Goal: Transaction & Acquisition: Purchase product/service

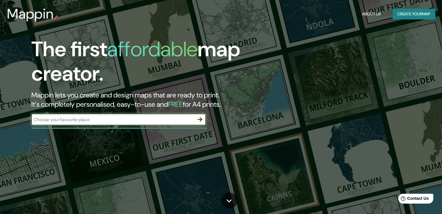
click at [132, 118] on input "text" at bounding box center [112, 120] width 163 height 7
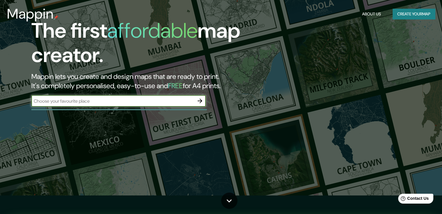
scroll to position [29, 0]
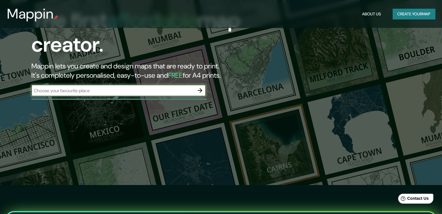
click at [204, 92] on button "button" at bounding box center [200, 91] width 12 height 12
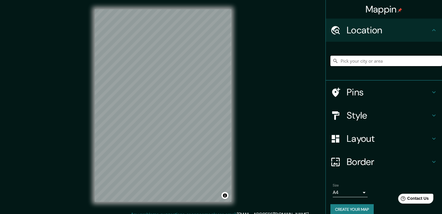
click at [350, 60] on input "Pick your city or area" at bounding box center [386, 61] width 112 height 10
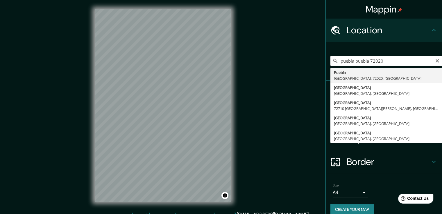
type input "Puebla, Puebla, 72020, México"
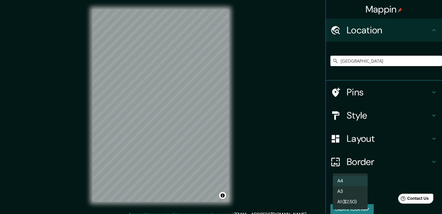
click at [360, 192] on body "Mappin Location Puebla, Puebla, 72020, México Pins Style Layout Border Choose a…" at bounding box center [221, 107] width 442 height 214
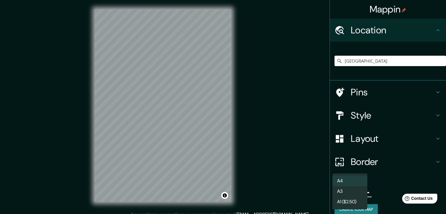
click at [353, 191] on li "A3" at bounding box center [350, 192] width 35 height 10
type input "a4"
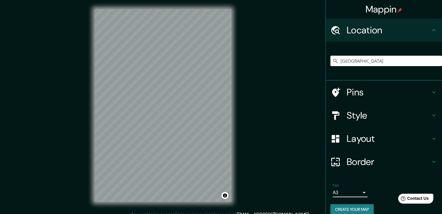
click at [432, 116] on icon at bounding box center [433, 116] width 3 height 2
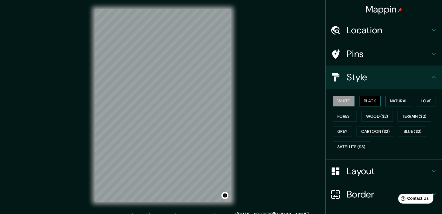
click at [370, 102] on button "Black" at bounding box center [370, 101] width 22 height 11
click at [393, 102] on button "Natural" at bounding box center [398, 101] width 27 height 11
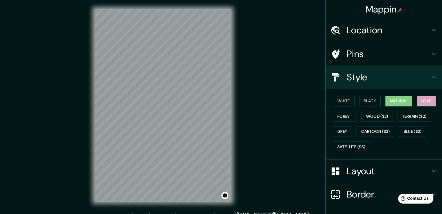
click at [421, 102] on button "Love" at bounding box center [426, 101] width 19 height 11
click at [348, 118] on button "Forest" at bounding box center [345, 116] width 24 height 11
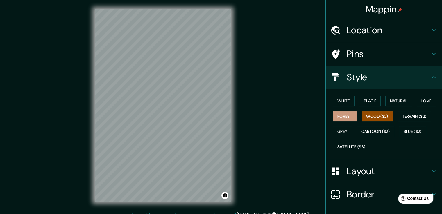
click at [373, 117] on button "Wood ($2)" at bounding box center [376, 116] width 31 height 11
click at [345, 102] on button "White" at bounding box center [344, 101] width 22 height 11
click at [393, 172] on h4 "Layout" at bounding box center [389, 172] width 84 height 12
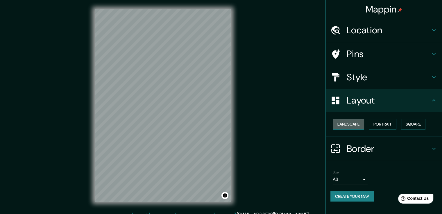
click at [352, 126] on button "Landscape" at bounding box center [348, 124] width 31 height 11
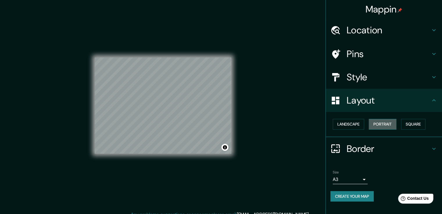
click at [384, 126] on button "Portrait" at bounding box center [383, 124] width 28 height 11
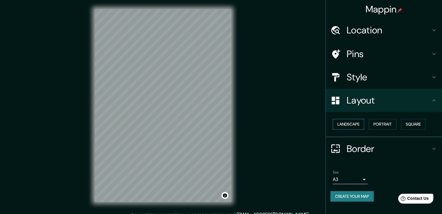
click at [358, 125] on button "Landscape" at bounding box center [348, 124] width 31 height 11
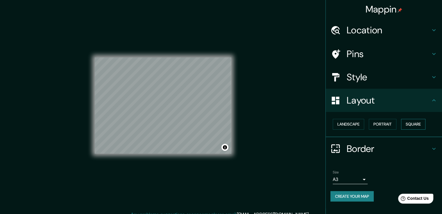
click at [415, 123] on button "Square" at bounding box center [413, 124] width 24 height 11
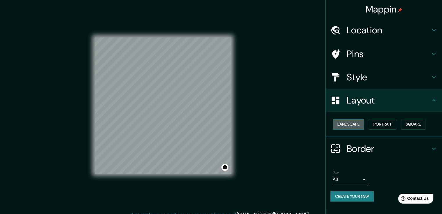
click at [350, 122] on button "Landscape" at bounding box center [348, 124] width 31 height 11
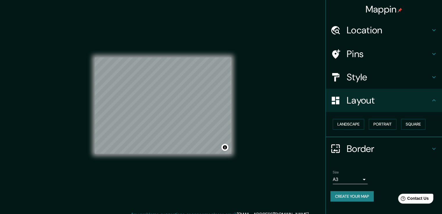
click at [434, 148] on icon at bounding box center [433, 149] width 3 height 2
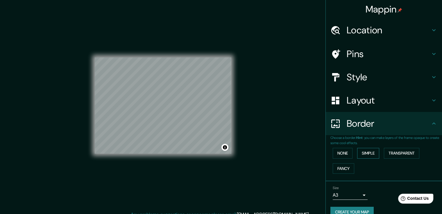
click at [370, 154] on button "Simple" at bounding box center [368, 153] width 22 height 11
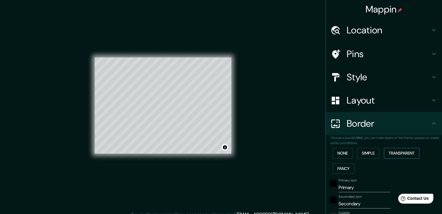
click at [390, 154] on button "Transparent" at bounding box center [401, 153] width 35 height 11
click at [367, 152] on button "Simple" at bounding box center [368, 153] width 22 height 11
click at [345, 153] on button "None" at bounding box center [343, 153] width 20 height 11
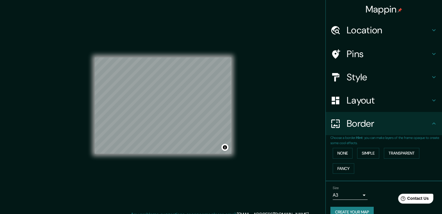
click at [347, 162] on div "None Simple Transparent Fancy" at bounding box center [386, 161] width 112 height 31
click at [343, 167] on button "Fancy" at bounding box center [344, 169] width 22 height 11
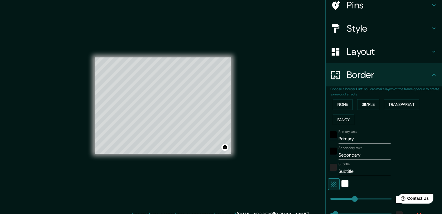
scroll to position [58, 0]
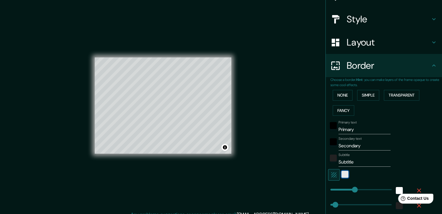
click at [342, 175] on div "white" at bounding box center [344, 174] width 7 height 7
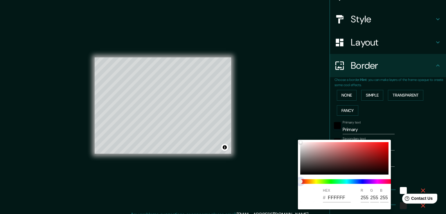
type input "38"
type input "19"
type input "38"
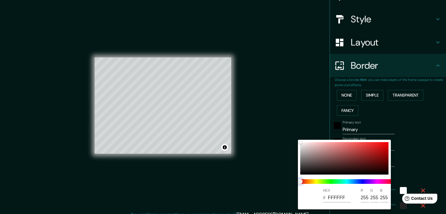
type input "19"
type input "38"
type input "19"
type input "38"
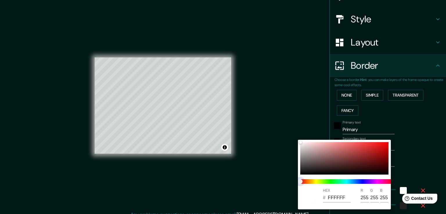
type input "38"
type input "19"
drag, startPoint x: 316, startPoint y: 183, endPoint x: 320, endPoint y: 182, distance: 4.1
click at [320, 182] on span at bounding box center [346, 182] width 93 height 5
type input "38"
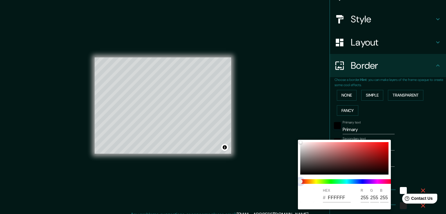
type input "38"
type input "19"
type input "38"
type input "19"
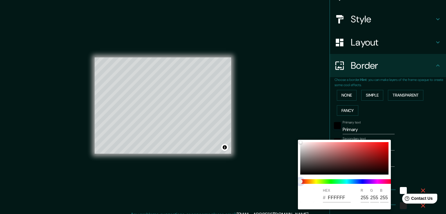
click at [318, 181] on span at bounding box center [346, 182] width 93 height 5
type input "38"
type input "19"
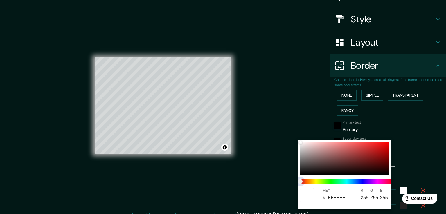
type input "38"
type input "19"
click at [322, 182] on span at bounding box center [346, 182] width 93 height 5
type input "38"
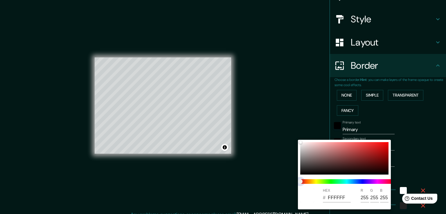
type input "38"
type input "19"
click at [332, 182] on span at bounding box center [346, 182] width 93 height 5
type input "38"
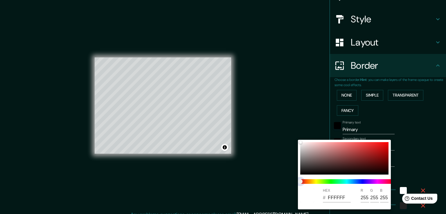
type input "19"
click at [347, 182] on span at bounding box center [346, 182] width 93 height 5
type input "38"
type input "19"
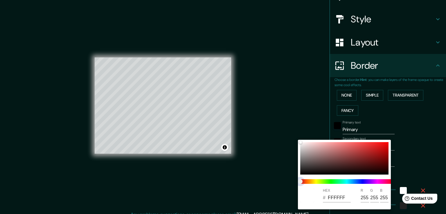
click at [361, 183] on span at bounding box center [346, 182] width 93 height 5
click at [423, 151] on div at bounding box center [223, 107] width 446 height 214
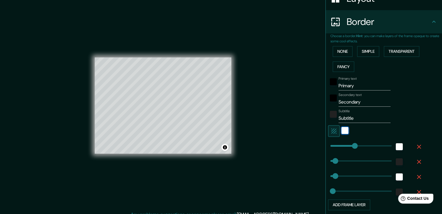
scroll to position [116, 0]
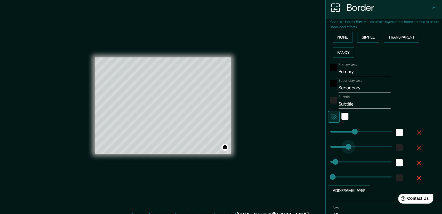
type input "213"
drag, startPoint x: 332, startPoint y: 149, endPoint x: 354, endPoint y: 149, distance: 21.5
type input "38"
type input "19"
type input "110"
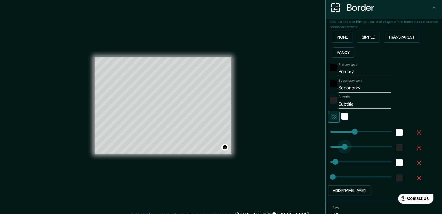
drag, startPoint x: 354, startPoint y: 149, endPoint x: 340, endPoint y: 149, distance: 13.4
type input "38"
type input "19"
type input "68"
drag, startPoint x: 340, startPoint y: 149, endPoint x: 335, endPoint y: 149, distance: 5.5
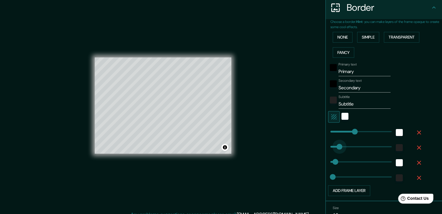
type input "38"
type input "19"
type input "41"
drag, startPoint x: 335, startPoint y: 149, endPoint x: 331, endPoint y: 149, distance: 3.5
type input "38"
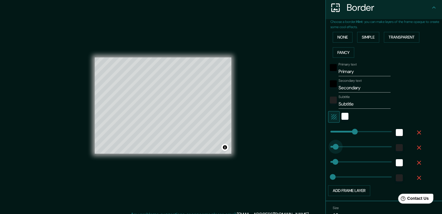
type input "19"
type input "3"
drag, startPoint x: 331, startPoint y: 149, endPoint x: 326, endPoint y: 149, distance: 4.9
type input "38"
type input "19"
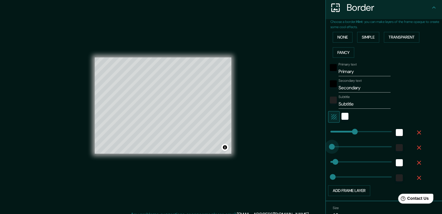
type input "21"
type input "38"
type input "19"
type input "70"
drag, startPoint x: 330, startPoint y: 147, endPoint x: 336, endPoint y: 147, distance: 5.8
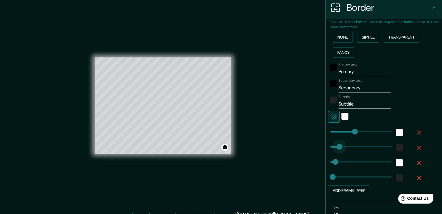
type input "38"
type input "19"
type input "119"
drag, startPoint x: 335, startPoint y: 147, endPoint x: 341, endPoint y: 147, distance: 6.1
type input "38"
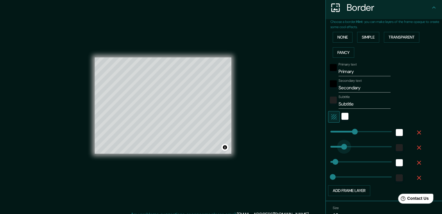
type input "19"
type input "0"
drag, startPoint x: 331, startPoint y: 148, endPoint x: 321, endPoint y: 148, distance: 10.2
type input "38"
type input "19"
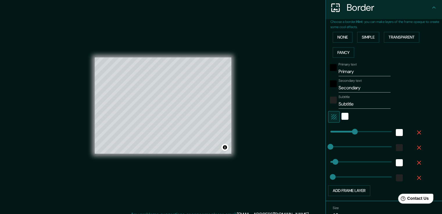
type input "38"
type input "23"
drag, startPoint x: 326, startPoint y: 147, endPoint x: 329, endPoint y: 147, distance: 3.5
type input "38"
type input "19"
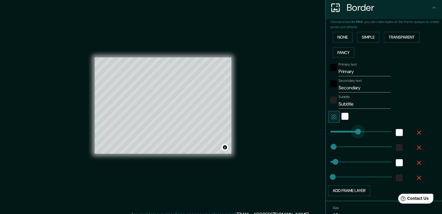
type input "304"
drag, startPoint x: 352, startPoint y: 133, endPoint x: 366, endPoint y: 136, distance: 13.6
type input "38"
type input "19"
type input "95"
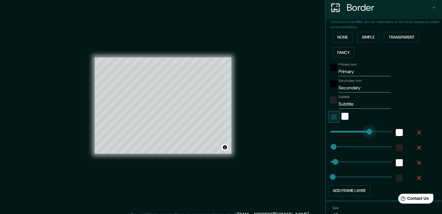
drag, startPoint x: 365, startPoint y: 135, endPoint x: 338, endPoint y: 136, distance: 26.7
type input "38"
type input "19"
type input "39"
drag, startPoint x: 338, startPoint y: 135, endPoint x: 331, endPoint y: 135, distance: 7.6
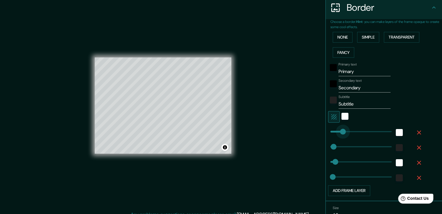
type input "38"
type input "19"
type input "97"
drag, startPoint x: 332, startPoint y: 147, endPoint x: 340, endPoint y: 148, distance: 8.2
type input "38"
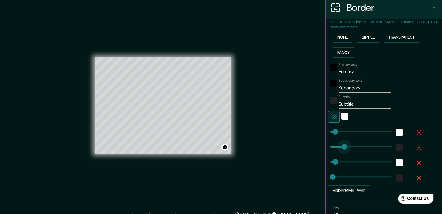
type input "19"
type input "148"
drag, startPoint x: 340, startPoint y: 148, endPoint x: 345, endPoint y: 148, distance: 5.2
type input "38"
type input "19"
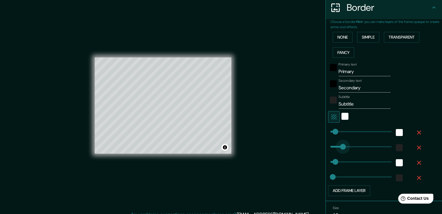
type input "95"
drag, startPoint x: 345, startPoint y: 148, endPoint x: 338, endPoint y: 148, distance: 7.0
type input "38"
type input "19"
type input "32"
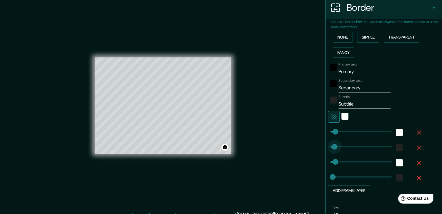
drag, startPoint x: 336, startPoint y: 148, endPoint x: 330, endPoint y: 148, distance: 5.8
type input "38"
type input "19"
type input "5"
drag, startPoint x: 329, startPoint y: 148, endPoint x: 327, endPoint y: 148, distance: 2.9
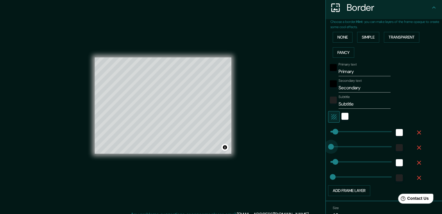
type input "38"
type input "19"
type input "8"
type input "38"
type input "19"
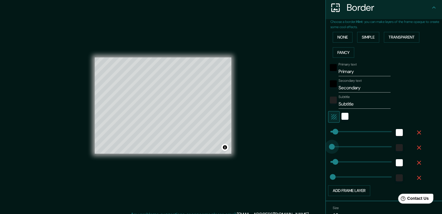
type input "23"
type input "38"
type input "19"
type input "39"
type input "38"
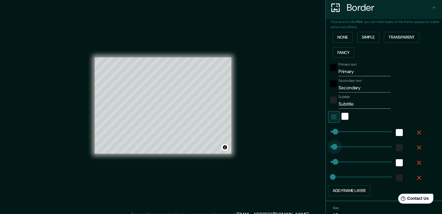
type input "19"
type input "46"
type input "19"
type input "112"
drag, startPoint x: 334, startPoint y: 161, endPoint x: 341, endPoint y: 161, distance: 7.0
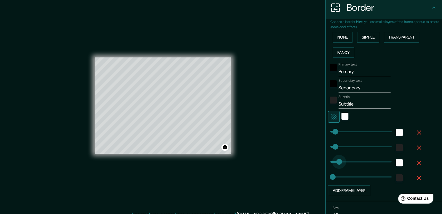
type input "19"
type input "137"
drag, startPoint x: 341, startPoint y: 161, endPoint x: 344, endPoint y: 161, distance: 3.2
type input "19"
type input "83"
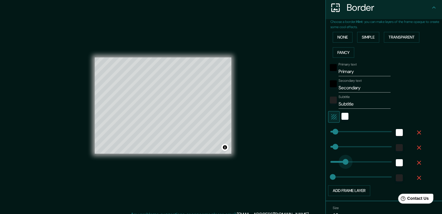
drag, startPoint x: 341, startPoint y: 162, endPoint x: 336, endPoint y: 162, distance: 4.7
type input "19"
drag, startPoint x: 336, startPoint y: 162, endPoint x: 328, endPoint y: 163, distance: 7.9
type input "19"
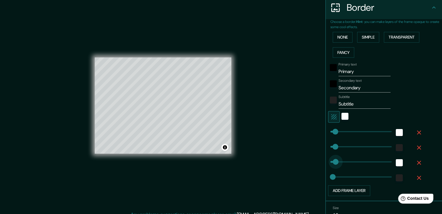
type input "54"
type input "41"
type input "83"
type input "101"
type input "72"
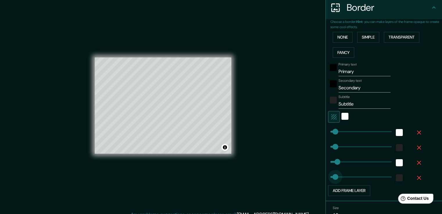
type input "32"
drag, startPoint x: 336, startPoint y: 178, endPoint x: 330, endPoint y: 178, distance: 5.5
click at [332, 178] on span at bounding box center [335, 177] width 6 height 6
type input "37"
type input "41"
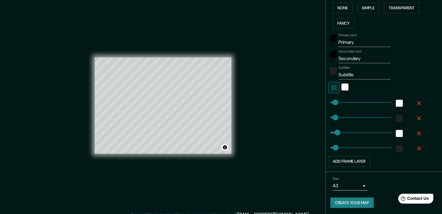
scroll to position [6, 0]
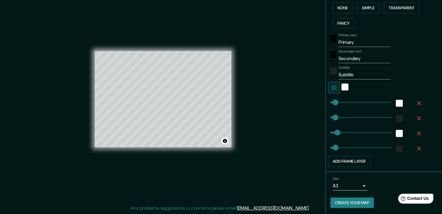
type input "86"
drag, startPoint x: 332, startPoint y: 101, endPoint x: 337, endPoint y: 101, distance: 4.9
type input "146"
drag, startPoint x: 337, startPoint y: 101, endPoint x: 345, endPoint y: 102, distance: 8.4
type input "68"
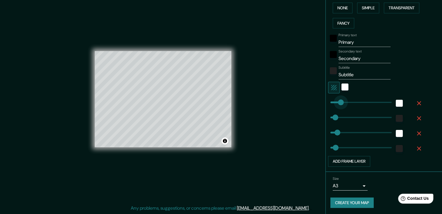
drag, startPoint x: 344, startPoint y: 101, endPoint x: 334, endPoint y: 102, distance: 10.5
type input "14"
drag, startPoint x: 332, startPoint y: 102, endPoint x: 328, endPoint y: 103, distance: 4.7
click at [366, 7] on button "Simple" at bounding box center [368, 8] width 22 height 11
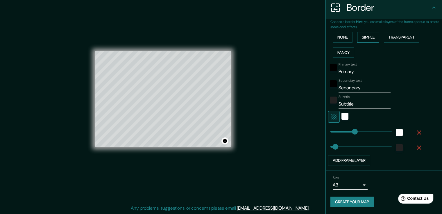
scroll to position [115, 0]
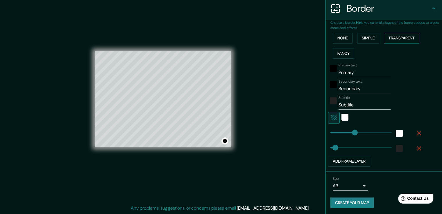
click at [403, 39] on button "Transparent" at bounding box center [401, 38] width 35 height 11
click at [345, 53] on button "Fancy" at bounding box center [344, 53] width 22 height 11
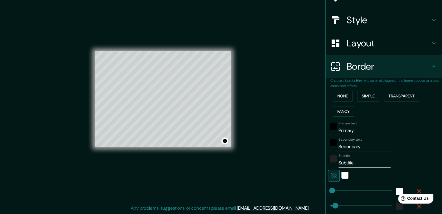
scroll to position [28, 0]
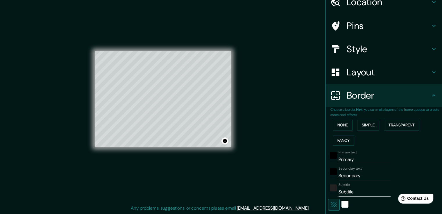
click at [430, 75] on icon at bounding box center [433, 72] width 7 height 7
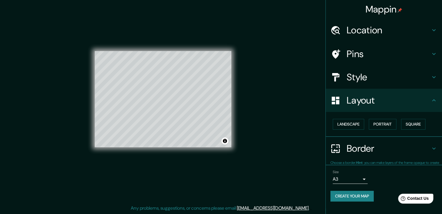
scroll to position [0, 0]
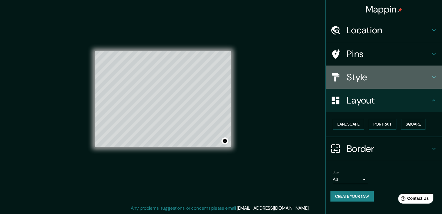
click at [432, 78] on icon at bounding box center [433, 77] width 7 height 7
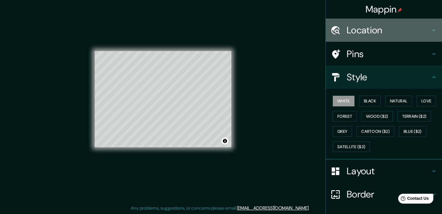
click at [431, 32] on icon at bounding box center [433, 30] width 7 height 7
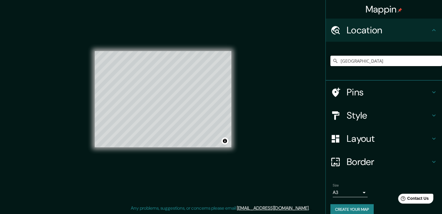
click at [431, 94] on icon at bounding box center [433, 92] width 7 height 7
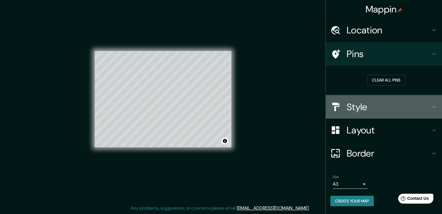
click at [432, 106] on icon at bounding box center [433, 107] width 3 height 2
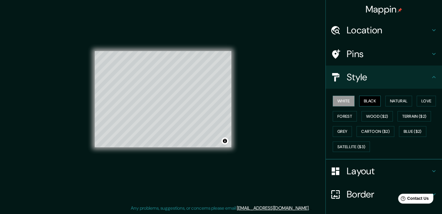
click at [372, 103] on button "Black" at bounding box center [370, 101] width 22 height 11
click at [385, 102] on button "Natural" at bounding box center [398, 101] width 27 height 11
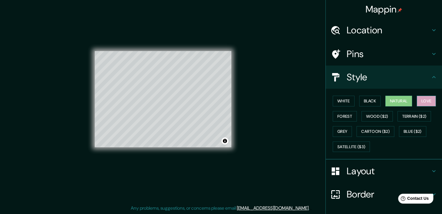
click at [420, 101] on button "Love" at bounding box center [426, 101] width 19 height 11
click at [402, 101] on button "Natural" at bounding box center [398, 101] width 27 height 11
click at [343, 117] on button "Forest" at bounding box center [345, 116] width 24 height 11
click at [390, 101] on button "Natural" at bounding box center [398, 101] width 27 height 11
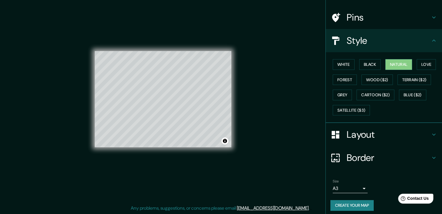
scroll to position [40, 0]
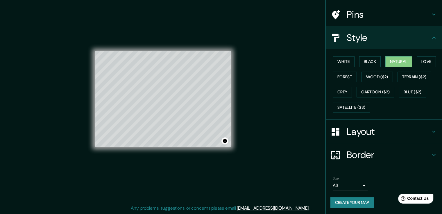
click at [425, 131] on h4 "Layout" at bounding box center [389, 132] width 84 height 12
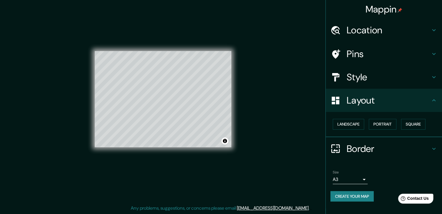
scroll to position [0, 0]
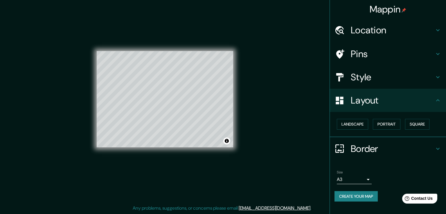
click at [363, 180] on body "Mappin Location Puebla, Puebla, 72020, México Pins Style Layout Landscape Portr…" at bounding box center [223, 101] width 446 height 214
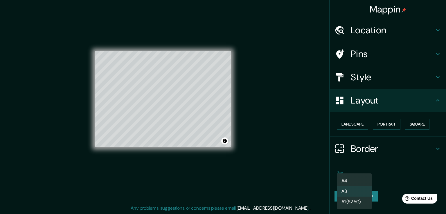
click at [351, 181] on li "A4" at bounding box center [354, 181] width 35 height 10
type input "single"
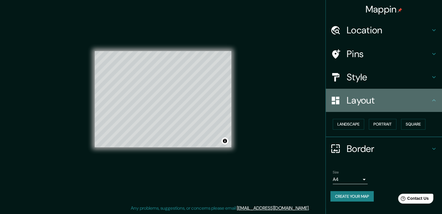
click at [435, 99] on icon at bounding box center [433, 100] width 7 height 7
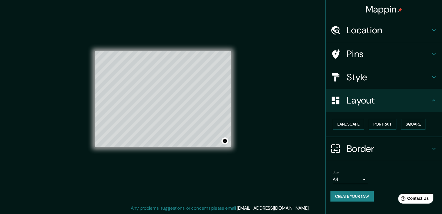
click at [435, 99] on icon at bounding box center [433, 100] width 7 height 7
click at [435, 147] on icon at bounding box center [433, 149] width 7 height 7
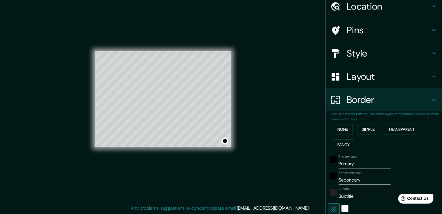
scroll to position [87, 0]
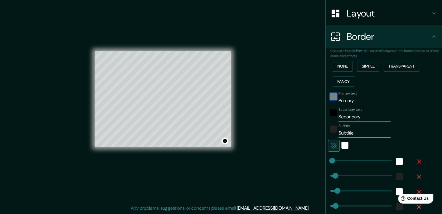
click at [330, 96] on div "black" at bounding box center [333, 96] width 7 height 7
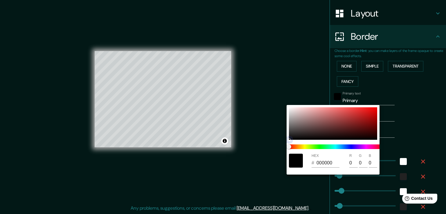
click at [366, 120] on div at bounding box center [333, 124] width 88 height 33
type input "9B1313"
type input "155"
type input "19"
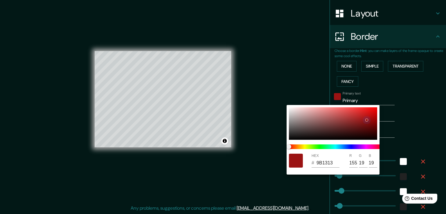
click at [370, 116] on div at bounding box center [333, 124] width 88 height 33
type input "BD0E0E"
type input "189"
type input "14"
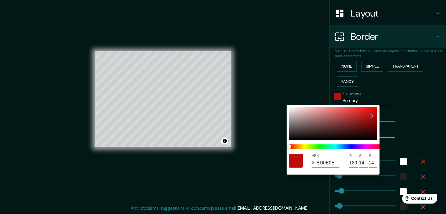
click at [359, 117] on div at bounding box center [333, 124] width 88 height 33
type input "B92626"
type input "185"
type input "38"
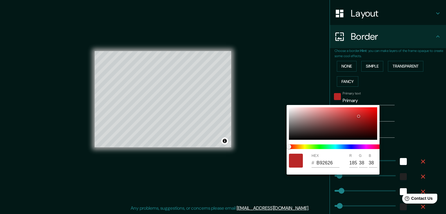
click at [358, 98] on div at bounding box center [223, 107] width 446 height 214
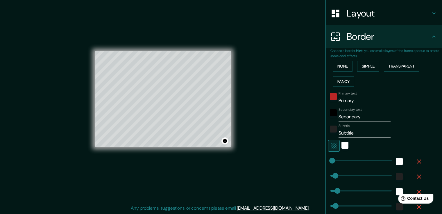
click at [354, 103] on input "Primary" at bounding box center [364, 100] width 52 height 9
click at [366, 102] on input "Francisco Vil" at bounding box center [364, 100] width 52 height 9
type input "Francisco V."
click at [330, 97] on div "color-B92626" at bounding box center [333, 96] width 7 height 7
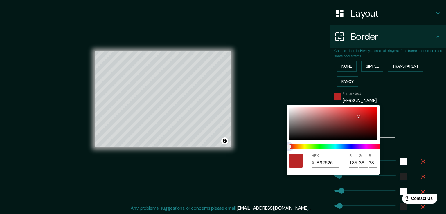
type input "5327BA"
type input "83"
type input "39"
type input "186"
click at [356, 147] on span at bounding box center [335, 147] width 93 height 5
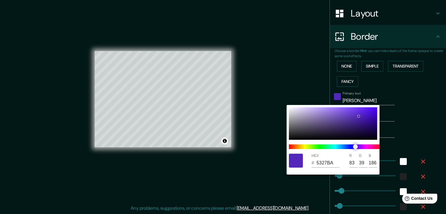
click at [353, 147] on span "color slider" at bounding box center [355, 147] width 5 height 5
type input "3D27BA"
type input "61"
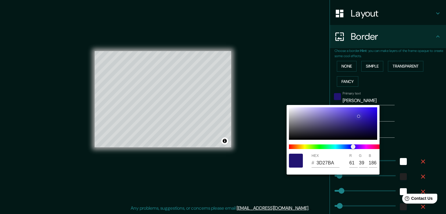
type input "1A0E61"
type input "26"
type input "14"
type input "97"
type input "170B58"
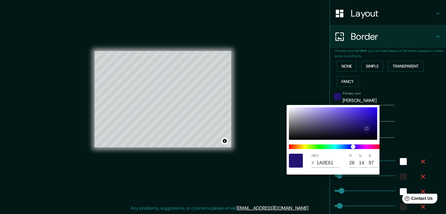
type input "23"
type input "11"
type input "88"
type input "110746"
type input "17"
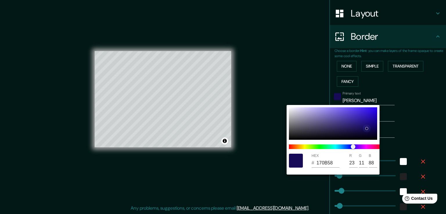
type input "7"
type input "70"
type input "0D0536"
type input "13"
type input "5"
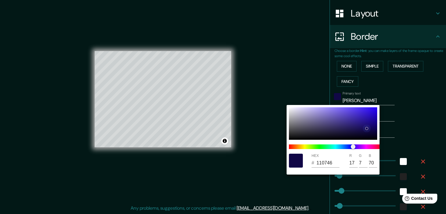
type input "54"
drag, startPoint x: 359, startPoint y: 117, endPoint x: 370, endPoint y: 133, distance: 19.2
click at [370, 133] on div at bounding box center [369, 133] width 2 height 2
type input "0F0536"
type input "15"
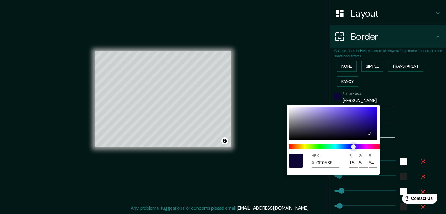
type input "060536"
type input "6"
type input "050836"
type input "5"
type input "8"
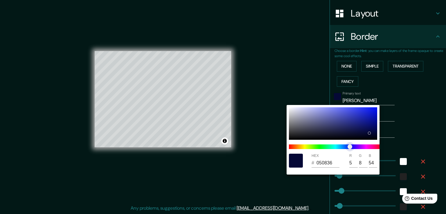
type input "050936"
type input "9"
type input "051336"
type input "19"
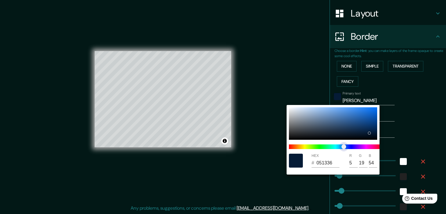
type input "051B36"
type input "27"
type input "051036"
type input "16"
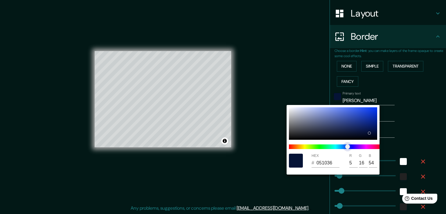
type input "050E36"
type input "14"
type input "050B36"
type input "11"
type input "050A36"
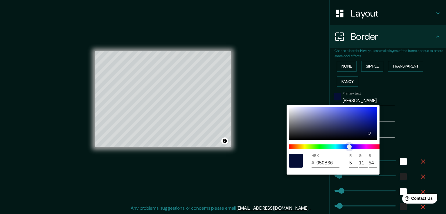
type input "10"
type input "050936"
type input "9"
type input "050836"
type input "8"
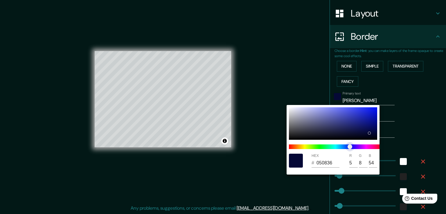
drag, startPoint x: 354, startPoint y: 148, endPoint x: 350, endPoint y: 148, distance: 4.4
click at [350, 148] on span "color slider" at bounding box center [350, 147] width 5 height 5
drag, startPoint x: 420, startPoint y: 100, endPoint x: 393, endPoint y: 111, distance: 28.9
click at [420, 100] on div at bounding box center [223, 107] width 446 height 214
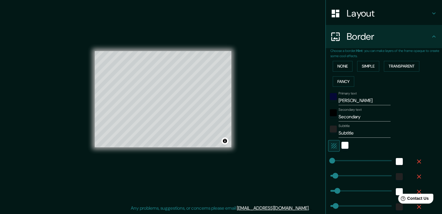
click at [360, 118] on input "Secondary" at bounding box center [364, 116] width 52 height 9
type input "Territorio"
click at [331, 114] on div "black" at bounding box center [333, 113] width 7 height 7
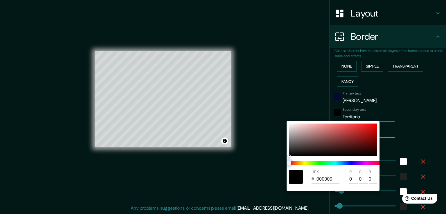
click at [348, 164] on span at bounding box center [335, 163] width 93 height 5
click at [342, 163] on span at bounding box center [335, 163] width 93 height 5
drag, startPoint x: 331, startPoint y: 163, endPoint x: 321, endPoint y: 164, distance: 10.2
click at [330, 163] on span at bounding box center [335, 163] width 93 height 5
click at [320, 164] on span at bounding box center [335, 163] width 93 height 5
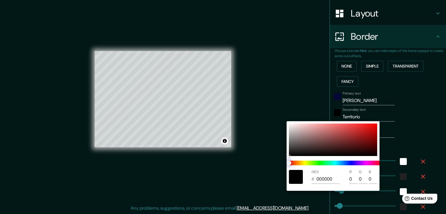
click at [317, 164] on span at bounding box center [335, 163] width 93 height 5
drag, startPoint x: 288, startPoint y: 164, endPoint x: 311, endPoint y: 165, distance: 23.3
click at [311, 165] on span at bounding box center [335, 163] width 93 height 5
drag, startPoint x: 292, startPoint y: 164, endPoint x: 307, endPoint y: 164, distance: 14.8
click at [307, 164] on span at bounding box center [335, 163] width 93 height 5
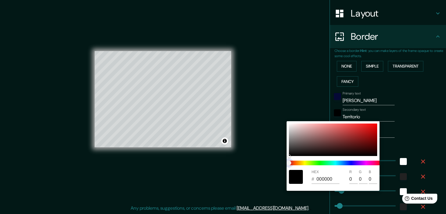
drag, startPoint x: 289, startPoint y: 161, endPoint x: 293, endPoint y: 163, distance: 5.0
click at [291, 162] on span "color slider" at bounding box center [289, 163] width 5 height 5
click at [367, 149] on div at bounding box center [333, 140] width 88 height 33
type input "380606"
type input "56"
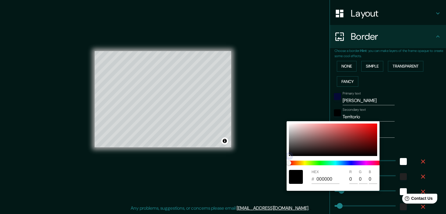
type input "6"
type input "380E06"
type input "14"
type input "383606"
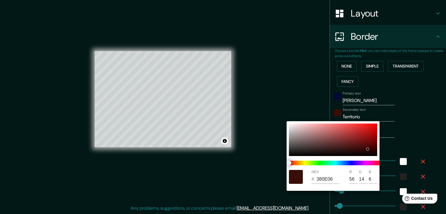
type input "54"
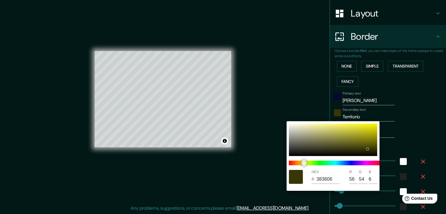
type input "363806"
type input "54"
type input "56"
type input "273806"
type input "39"
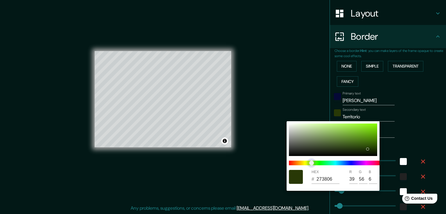
type input "213806"
type input "33"
type input "1D3806"
type input "29"
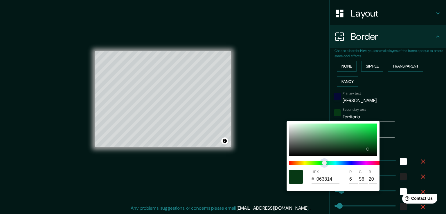
drag, startPoint x: 292, startPoint y: 162, endPoint x: 325, endPoint y: 165, distance: 32.9
click at [325, 165] on span "color slider" at bounding box center [324, 163] width 5 height 5
click at [411, 126] on div at bounding box center [223, 107] width 446 height 214
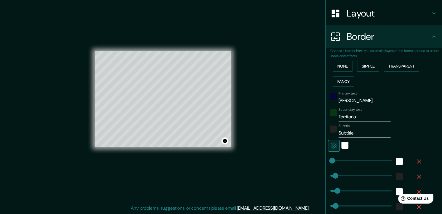
click at [361, 130] on input "Subtitle" at bounding box center [364, 133] width 52 height 9
click at [416, 134] on div "Subtitle" at bounding box center [375, 131] width 95 height 14
click at [341, 146] on div "white" at bounding box center [344, 145] width 7 height 7
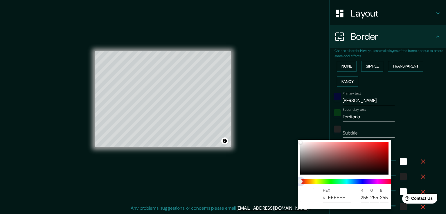
click at [309, 183] on span at bounding box center [346, 182] width 93 height 5
click at [310, 182] on span at bounding box center [346, 182] width 93 height 5
drag, startPoint x: 303, startPoint y: 182, endPoint x: 355, endPoint y: 170, distance: 53.4
click at [317, 182] on span at bounding box center [346, 182] width 93 height 5
click at [373, 165] on div at bounding box center [344, 158] width 88 height 33
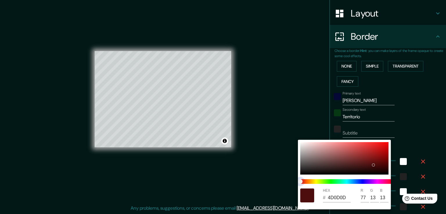
drag, startPoint x: 301, startPoint y: 183, endPoint x: 307, endPoint y: 153, distance: 30.3
click at [293, 184] on div "HEX # 4D0D0D R 77 G 13 B 13" at bounding box center [223, 107] width 446 height 214
click at [303, 146] on div at bounding box center [344, 158] width 88 height 33
click at [302, 145] on div at bounding box center [303, 146] width 2 height 2
click at [300, 144] on div "HEX # EBE6E6 R 235 G 230 B 230" at bounding box center [344, 175] width 93 height 70
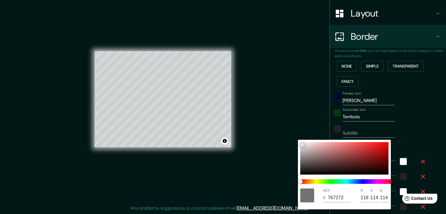
drag, startPoint x: 303, startPoint y: 160, endPoint x: 303, endPoint y: 169, distance: 9.3
click at [303, 160] on div at bounding box center [344, 158] width 88 height 33
click at [303, 171] on div at bounding box center [344, 158] width 88 height 33
drag, startPoint x: 303, startPoint y: 172, endPoint x: 303, endPoint y: 144, distance: 27.6
click at [303, 144] on div at bounding box center [303, 145] width 2 height 2
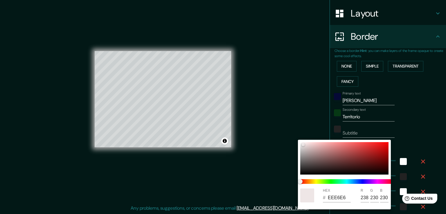
click at [430, 132] on div at bounding box center [223, 107] width 446 height 214
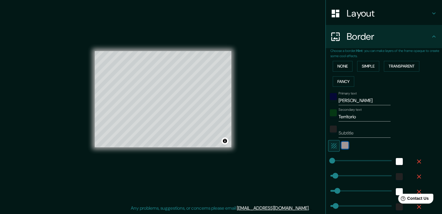
click at [341, 146] on div "color-EEE6E6" at bounding box center [344, 145] width 7 height 7
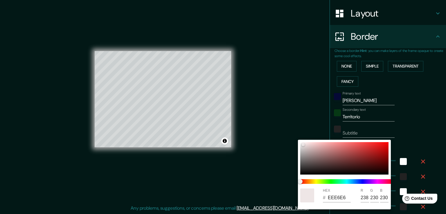
click at [413, 134] on div at bounding box center [223, 107] width 446 height 214
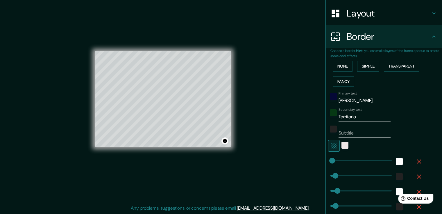
click at [330, 148] on icon "button" at bounding box center [333, 146] width 7 height 7
drag, startPoint x: 328, startPoint y: 162, endPoint x: 339, endPoint y: 162, distance: 11.0
drag, startPoint x: 338, startPoint y: 162, endPoint x: 320, endPoint y: 163, distance: 18.6
drag, startPoint x: 330, startPoint y: 177, endPoint x: 327, endPoint y: 177, distance: 3.5
drag, startPoint x: 334, startPoint y: 190, endPoint x: 336, endPoint y: 191, distance: 2.9
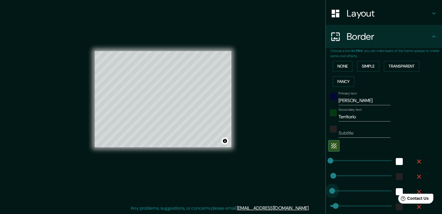
drag, startPoint x: 335, startPoint y: 190, endPoint x: 327, endPoint y: 190, distance: 7.3
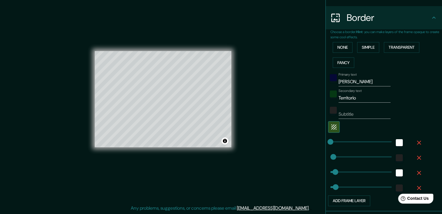
scroll to position [116, 0]
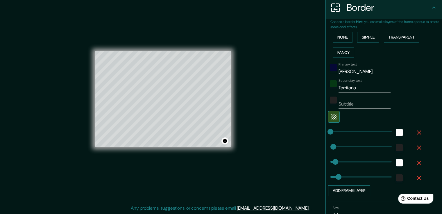
click at [339, 192] on button "Add frame layer" at bounding box center [349, 191] width 42 height 11
drag, startPoint x: 349, startPoint y: 192, endPoint x: 335, endPoint y: 192, distance: 13.4
drag, startPoint x: 336, startPoint y: 192, endPoint x: 332, endPoint y: 192, distance: 4.1
click at [347, 87] on input "Territorio" at bounding box center [364, 87] width 52 height 9
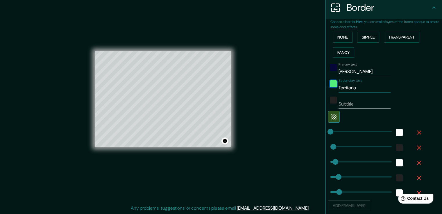
click at [331, 85] on div "color-063814" at bounding box center [333, 83] width 7 height 7
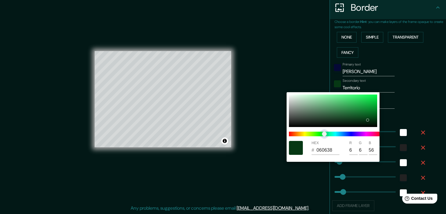
click at [351, 135] on span at bounding box center [335, 134] width 93 height 5
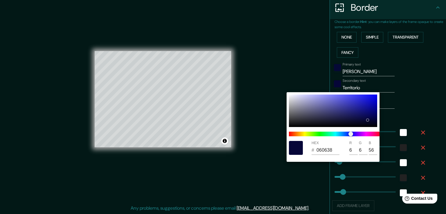
click at [352, 149] on input "6" at bounding box center [354, 150] width 8 height 9
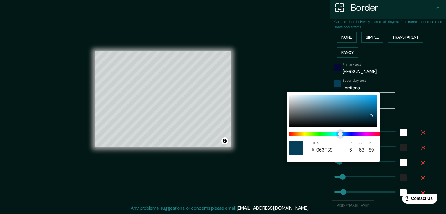
drag, startPoint x: 372, startPoint y: 137, endPoint x: 341, endPoint y: 138, distance: 31.4
click at [341, 137] on span "color slider" at bounding box center [340, 134] width 5 height 5
click at [425, 109] on div at bounding box center [223, 107] width 446 height 214
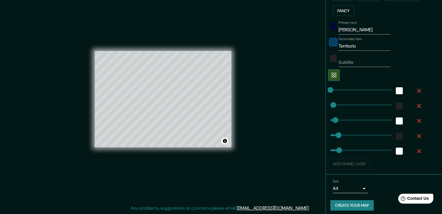
scroll to position [161, 0]
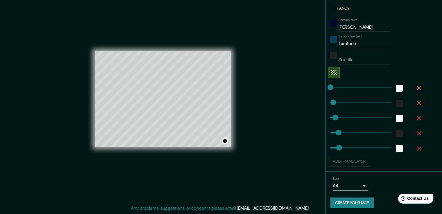
click at [357, 201] on button "Create your map" at bounding box center [351, 203] width 43 height 11
click at [348, 203] on button "Create your map" at bounding box center [351, 203] width 43 height 11
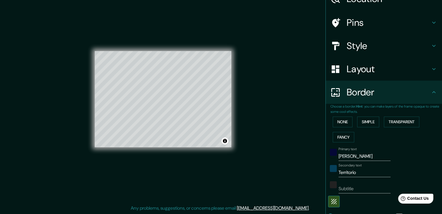
scroll to position [0, 0]
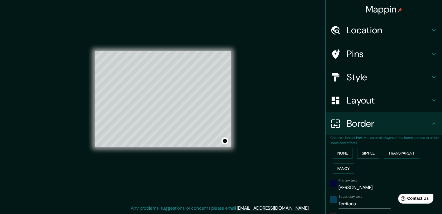
click at [430, 124] on icon at bounding box center [433, 123] width 7 height 7
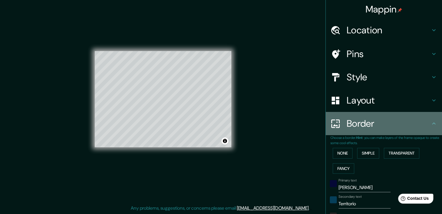
click at [430, 121] on icon at bounding box center [433, 123] width 7 height 7
click at [432, 123] on icon at bounding box center [433, 124] width 3 height 2
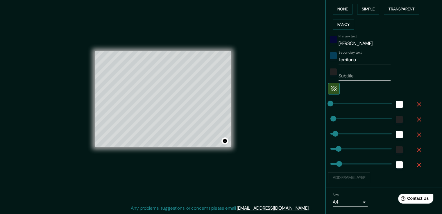
scroll to position [161, 0]
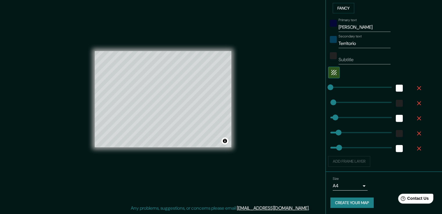
drag, startPoint x: 440, startPoint y: 91, endPoint x: 13, endPoint y: 7, distance: 434.7
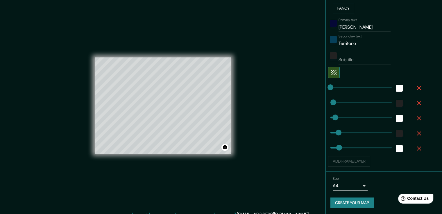
scroll to position [6, 0]
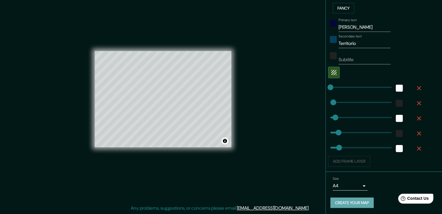
click at [342, 203] on button "Create your map" at bounding box center [351, 203] width 43 height 11
click at [332, 26] on span "color-050836" at bounding box center [333, 23] width 7 height 7
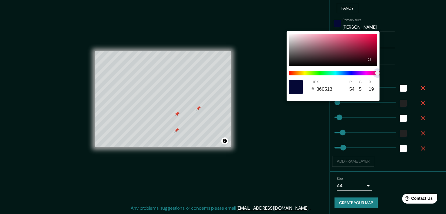
click at [377, 74] on span at bounding box center [335, 73] width 93 height 5
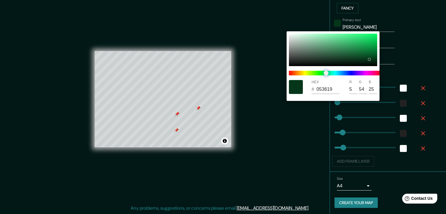
drag, startPoint x: 367, startPoint y: 75, endPoint x: 327, endPoint y: 76, distance: 40.4
click at [327, 76] on span "color slider" at bounding box center [326, 73] width 5 height 5
drag, startPoint x: 370, startPoint y: 59, endPoint x: 375, endPoint y: 62, distance: 5.1
click at [375, 62] on div at bounding box center [375, 61] width 2 height 2
click at [417, 69] on div at bounding box center [223, 107] width 446 height 214
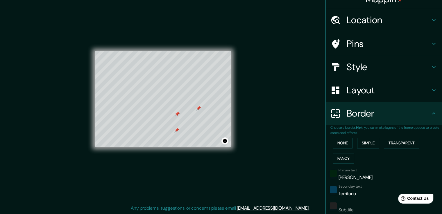
scroll to position [0, 0]
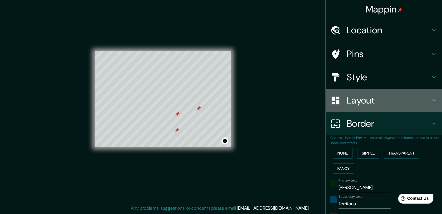
click at [430, 101] on icon at bounding box center [433, 100] width 7 height 7
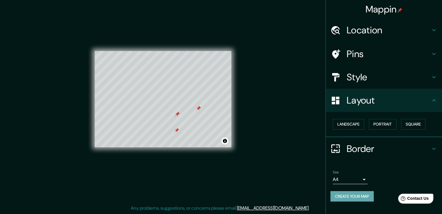
click at [361, 197] on button "Create your map" at bounding box center [351, 196] width 43 height 11
click at [409, 200] on span "Contact Us" at bounding box center [418, 198] width 22 height 5
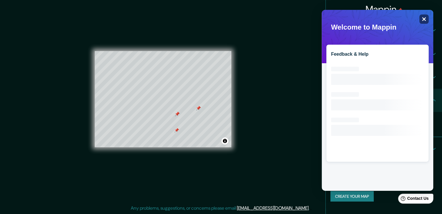
click at [423, 19] on icon "Close" at bounding box center [424, 19] width 4 height 4
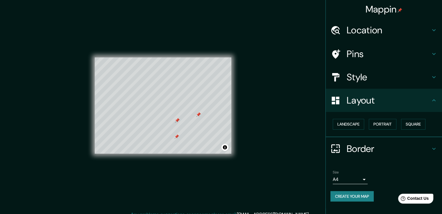
scroll to position [6, 0]
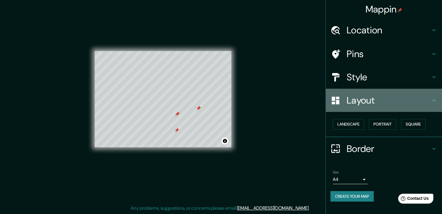
click at [433, 99] on icon at bounding box center [433, 100] width 7 height 7
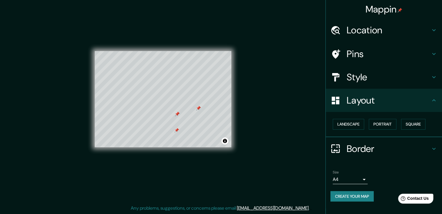
click at [436, 76] on icon at bounding box center [433, 77] width 7 height 7
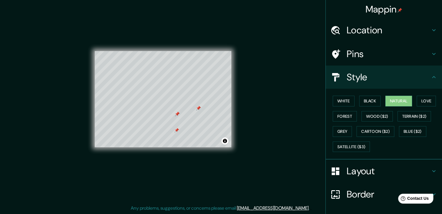
click at [436, 76] on div "Style" at bounding box center [384, 77] width 116 height 23
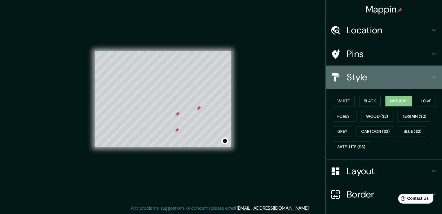
click at [433, 76] on div "Style" at bounding box center [384, 77] width 116 height 23
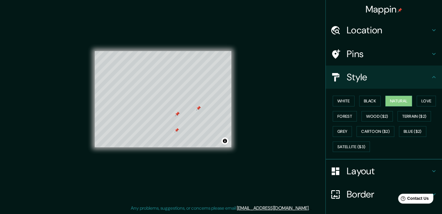
click at [431, 55] on icon at bounding box center [433, 54] width 7 height 7
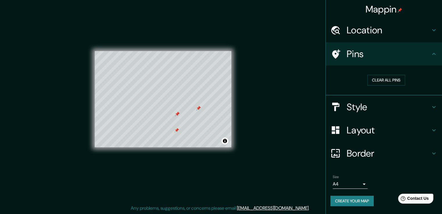
click at [433, 32] on icon at bounding box center [433, 30] width 7 height 7
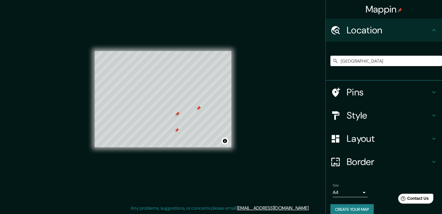
click at [433, 32] on div "Location" at bounding box center [384, 30] width 116 height 23
click at [432, 93] on icon at bounding box center [433, 93] width 3 height 2
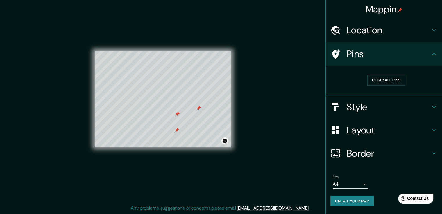
click at [434, 107] on icon at bounding box center [433, 107] width 3 height 2
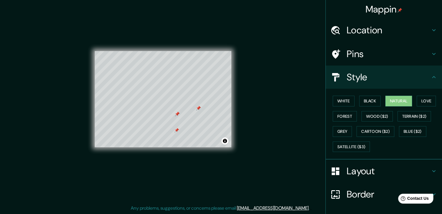
click at [430, 172] on icon at bounding box center [433, 171] width 7 height 7
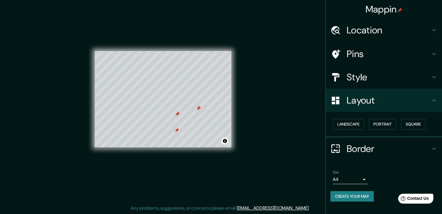
click at [437, 147] on icon at bounding box center [433, 149] width 7 height 7
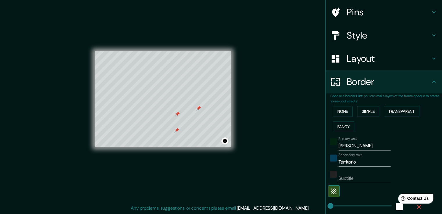
scroll to position [116, 0]
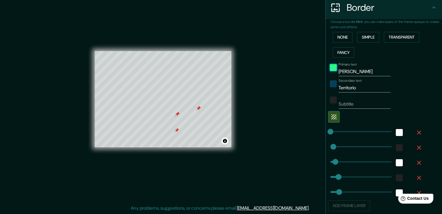
click at [331, 70] on div "color-01230F" at bounding box center [333, 67] width 7 height 7
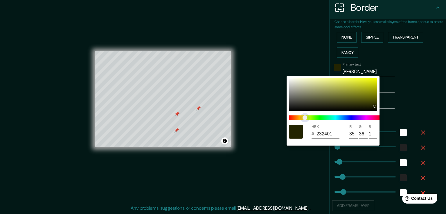
drag, startPoint x: 326, startPoint y: 118, endPoint x: 305, endPoint y: 118, distance: 21.2
click at [305, 118] on span "color slider" at bounding box center [305, 118] width 5 height 5
drag, startPoint x: 375, startPoint y: 106, endPoint x: 374, endPoint y: 87, distance: 19.0
click at [374, 87] on div at bounding box center [374, 87] width 2 height 2
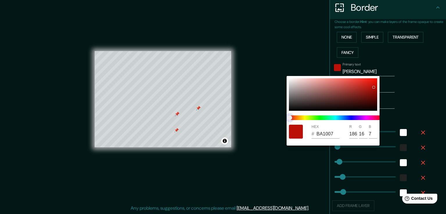
drag, startPoint x: 304, startPoint y: 118, endPoint x: 290, endPoint y: 115, distance: 14.7
click at [290, 120] on span "color slider" at bounding box center [290, 118] width 5 height 5
click at [293, 110] on div at bounding box center [333, 94] width 88 height 33
click at [274, 146] on div at bounding box center [223, 107] width 446 height 214
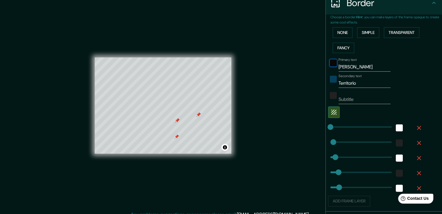
scroll to position [161, 0]
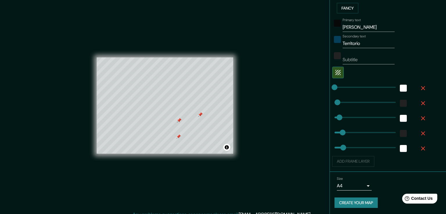
click at [359, 186] on body "Mappin Location Puebla, Puebla, 72020, México Pins Style Layout Border Choose a…" at bounding box center [223, 107] width 446 height 214
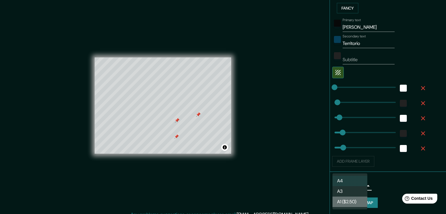
click at [353, 202] on li "A1 ($2.50)" at bounding box center [350, 202] width 35 height 10
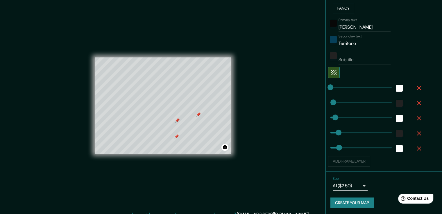
click at [365, 202] on button "Create your map" at bounding box center [351, 203] width 43 height 11
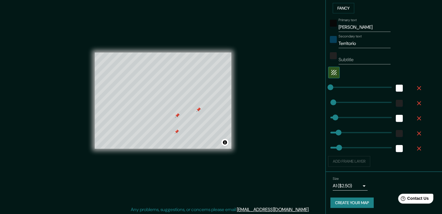
scroll to position [6, 0]
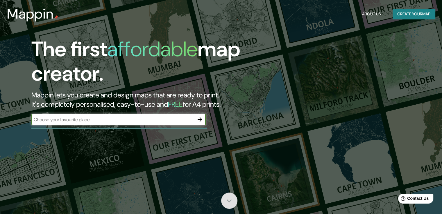
click at [231, 198] on icon at bounding box center [229, 201] width 10 height 10
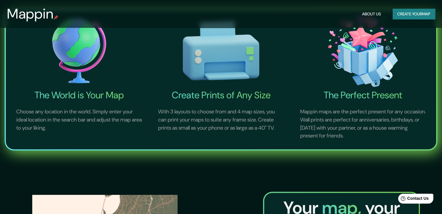
scroll to position [86, 0]
